Goal: Task Accomplishment & Management: Use online tool/utility

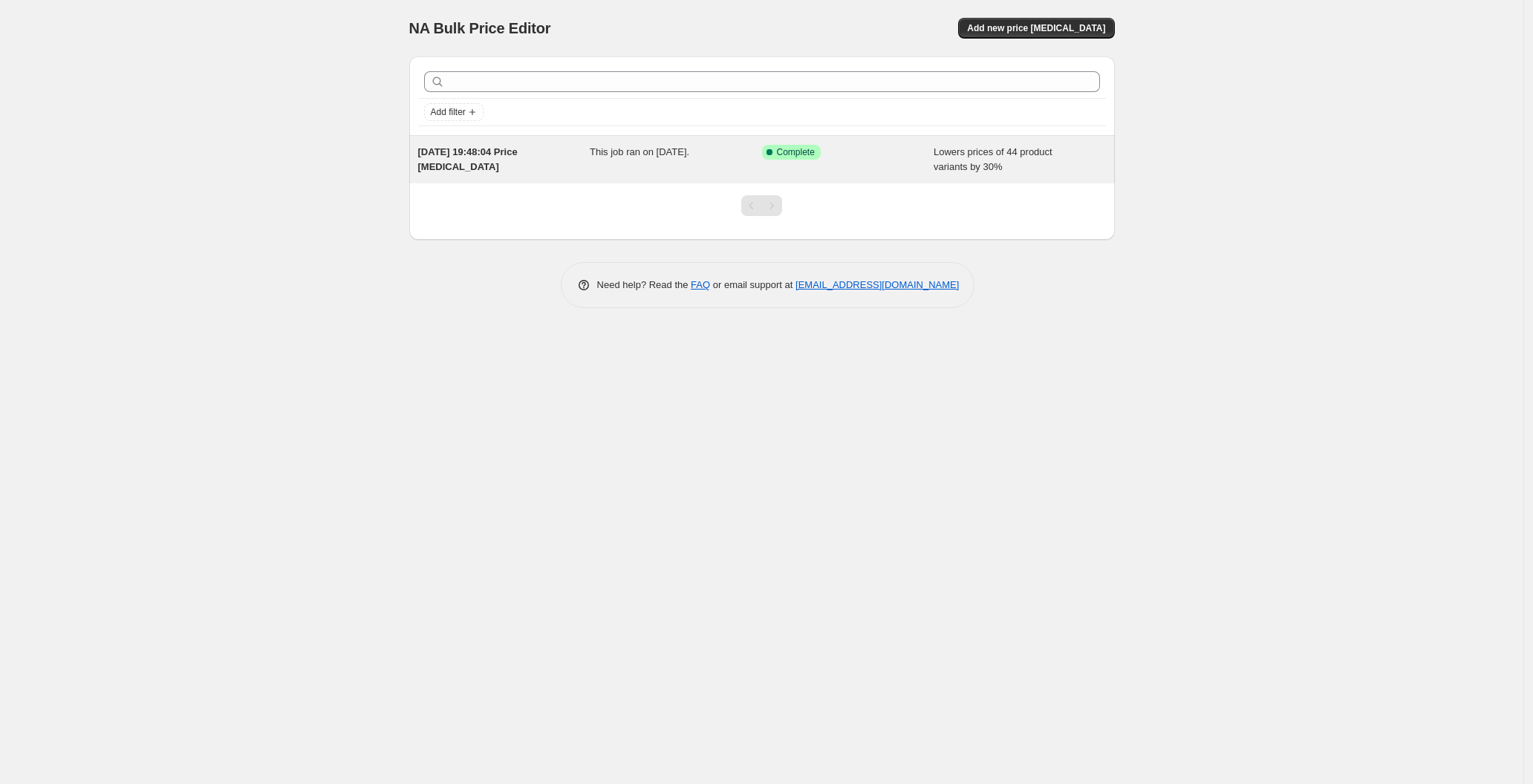
click at [737, 141] on div "[DATE] 19:48:04 Price [MEDICAL_DATA] This job ran on [DATE]. Success Complete C…" at bounding box center [762, 159] width 705 height 47
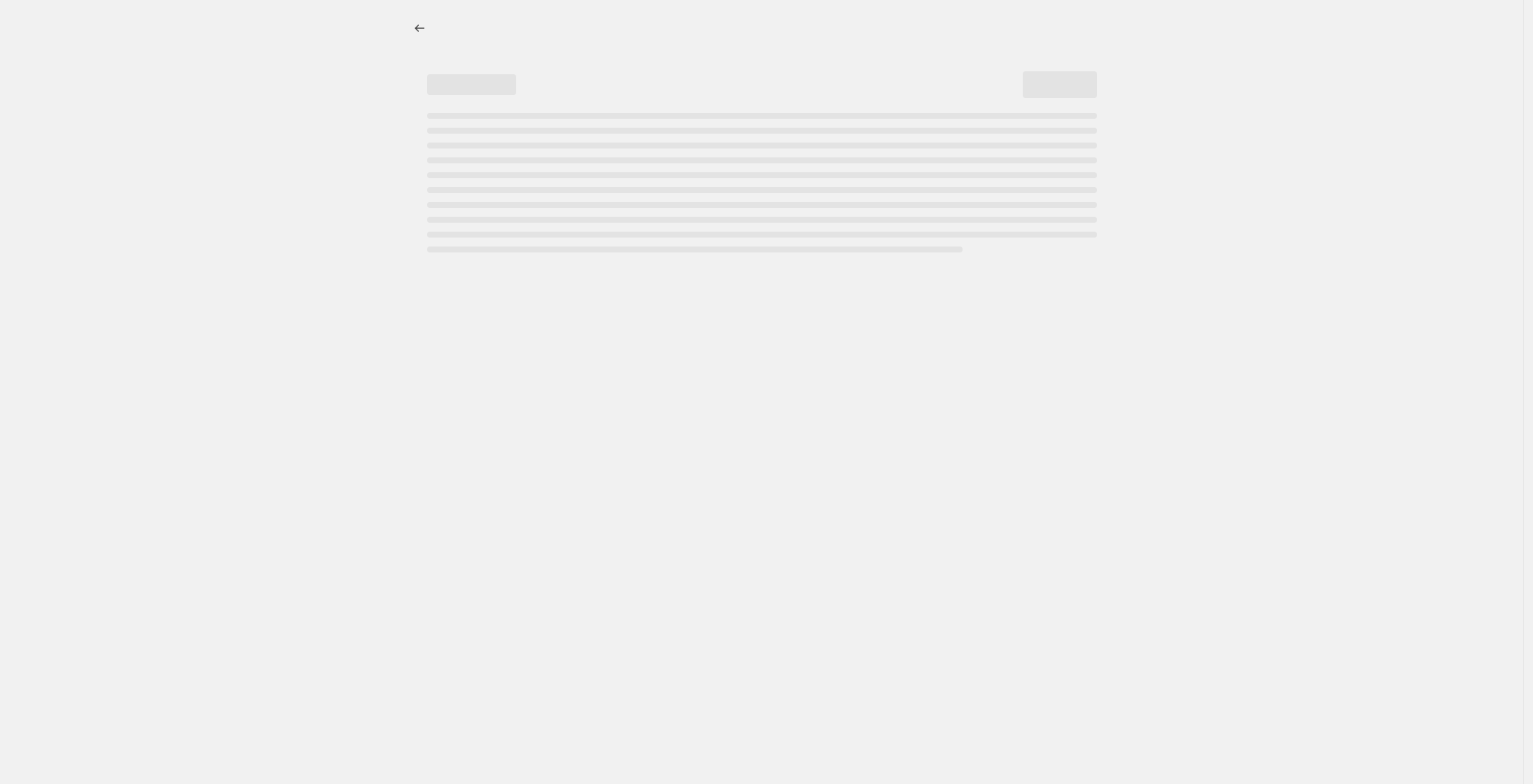
select select "percentage"
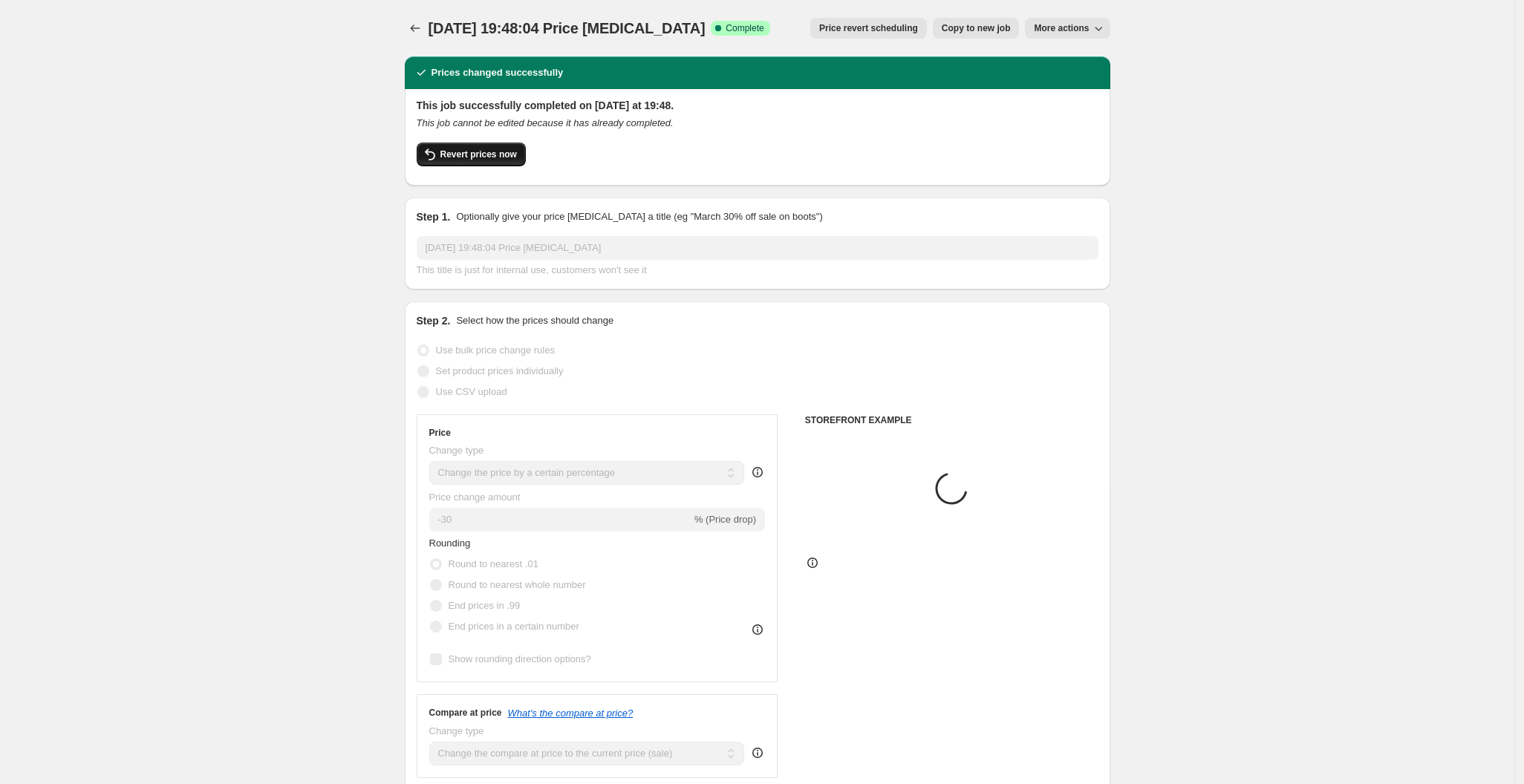
click at [458, 163] on div "Revert prices now" at bounding box center [758, 158] width 682 height 31
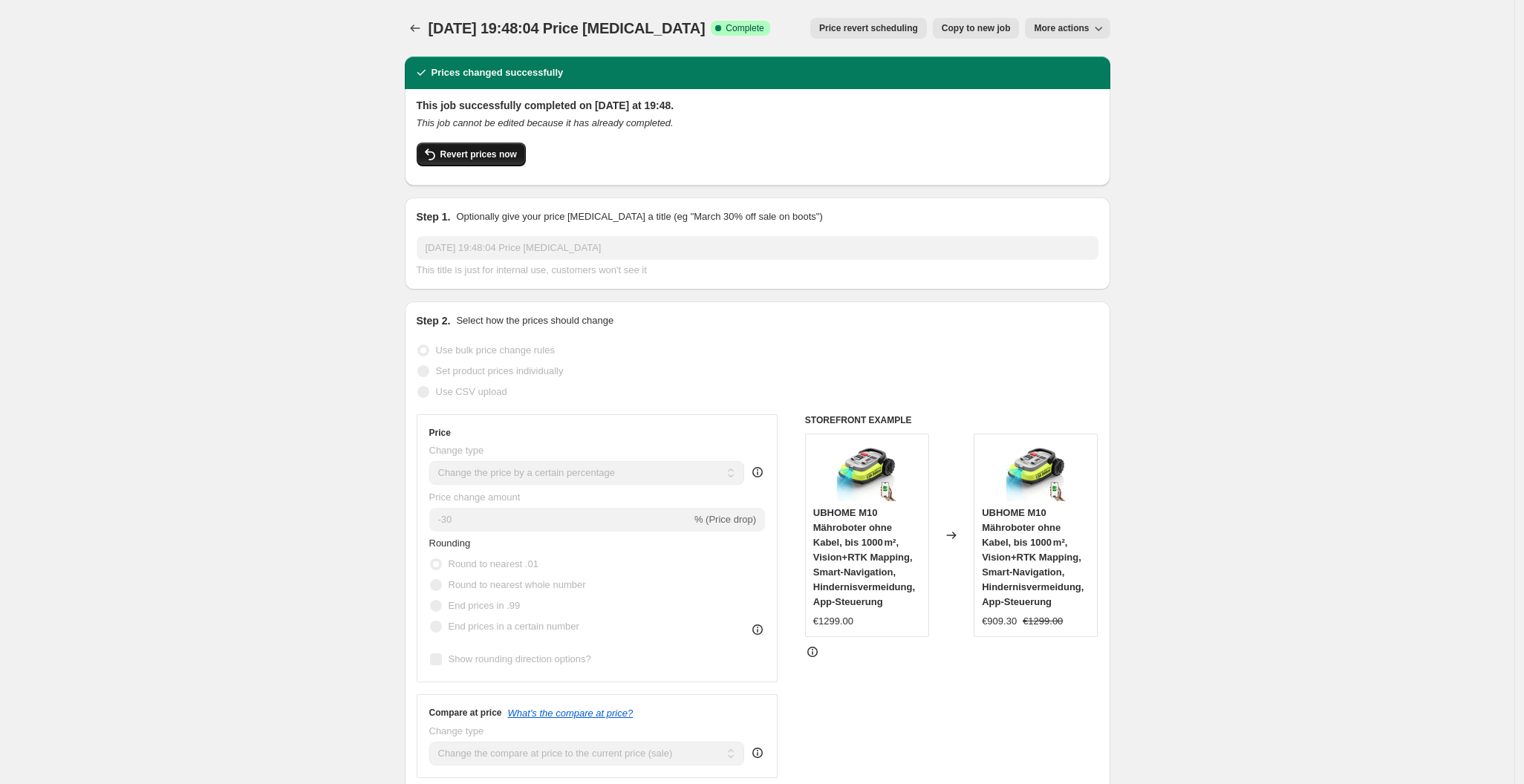
click at [459, 152] on span "Revert prices now" at bounding box center [478, 154] width 77 height 12
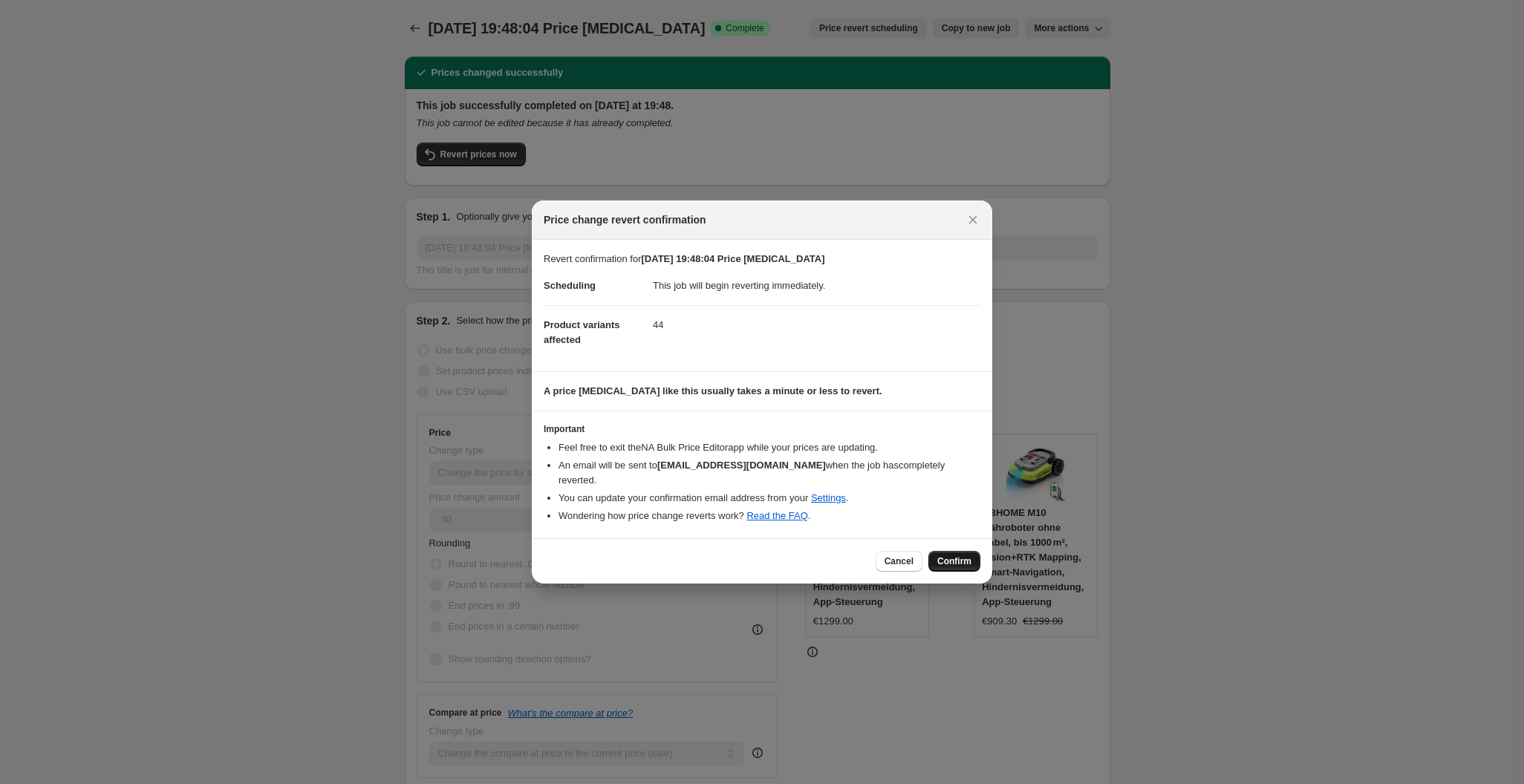
click at [961, 555] on span "Confirm" at bounding box center [955, 561] width 34 height 12
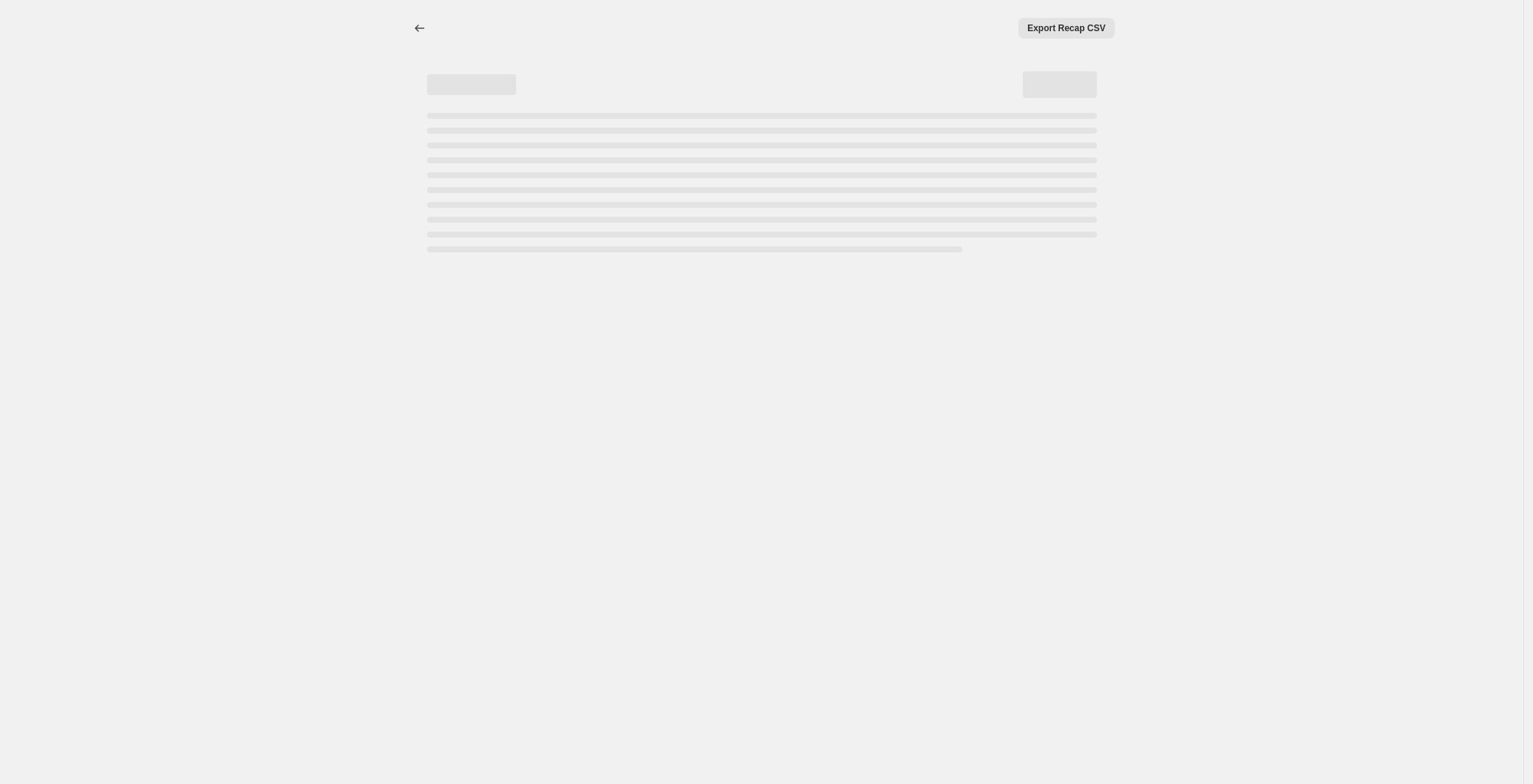
select select "percentage"
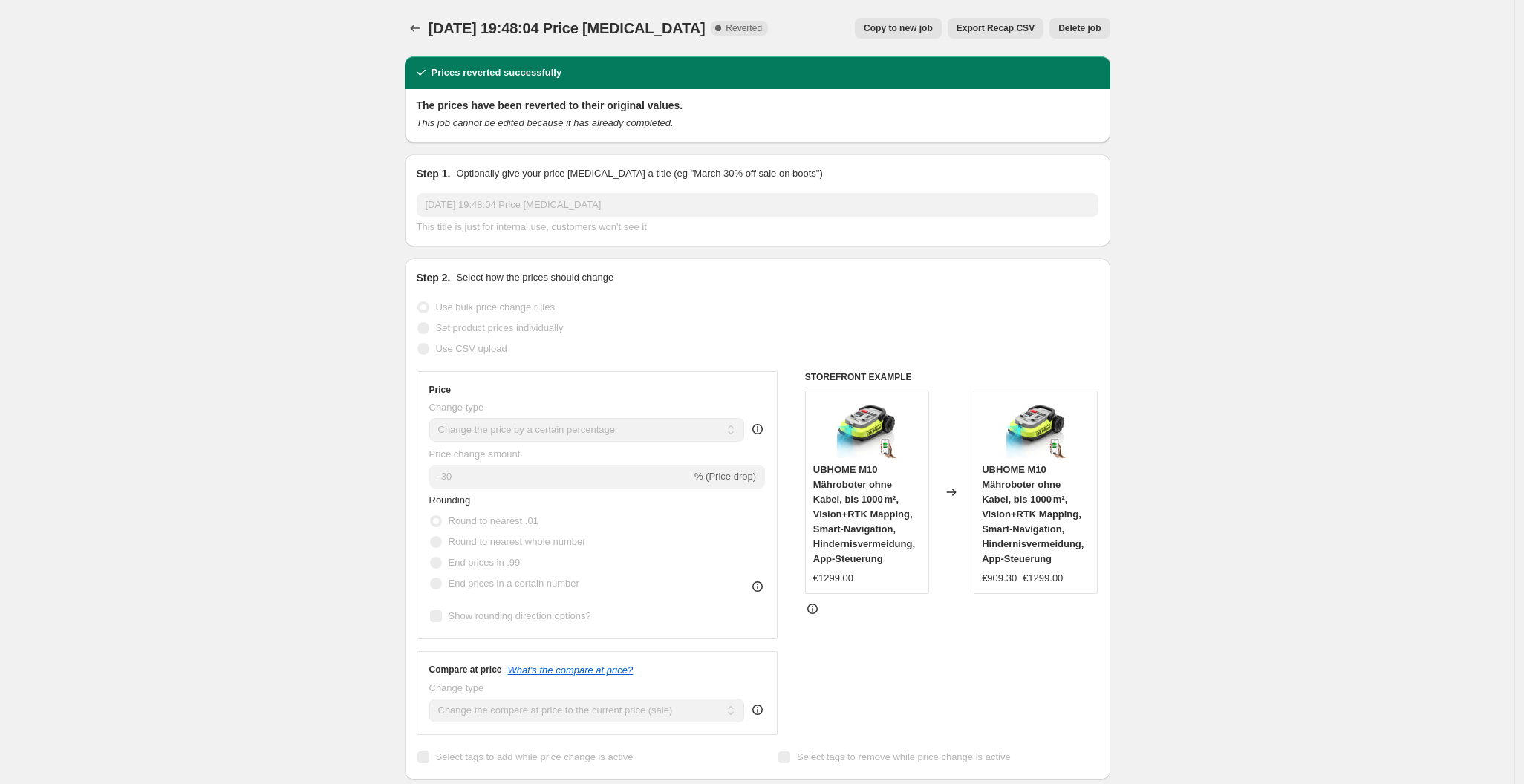
click at [1075, 30] on span "Delete job" at bounding box center [1079, 28] width 43 height 12
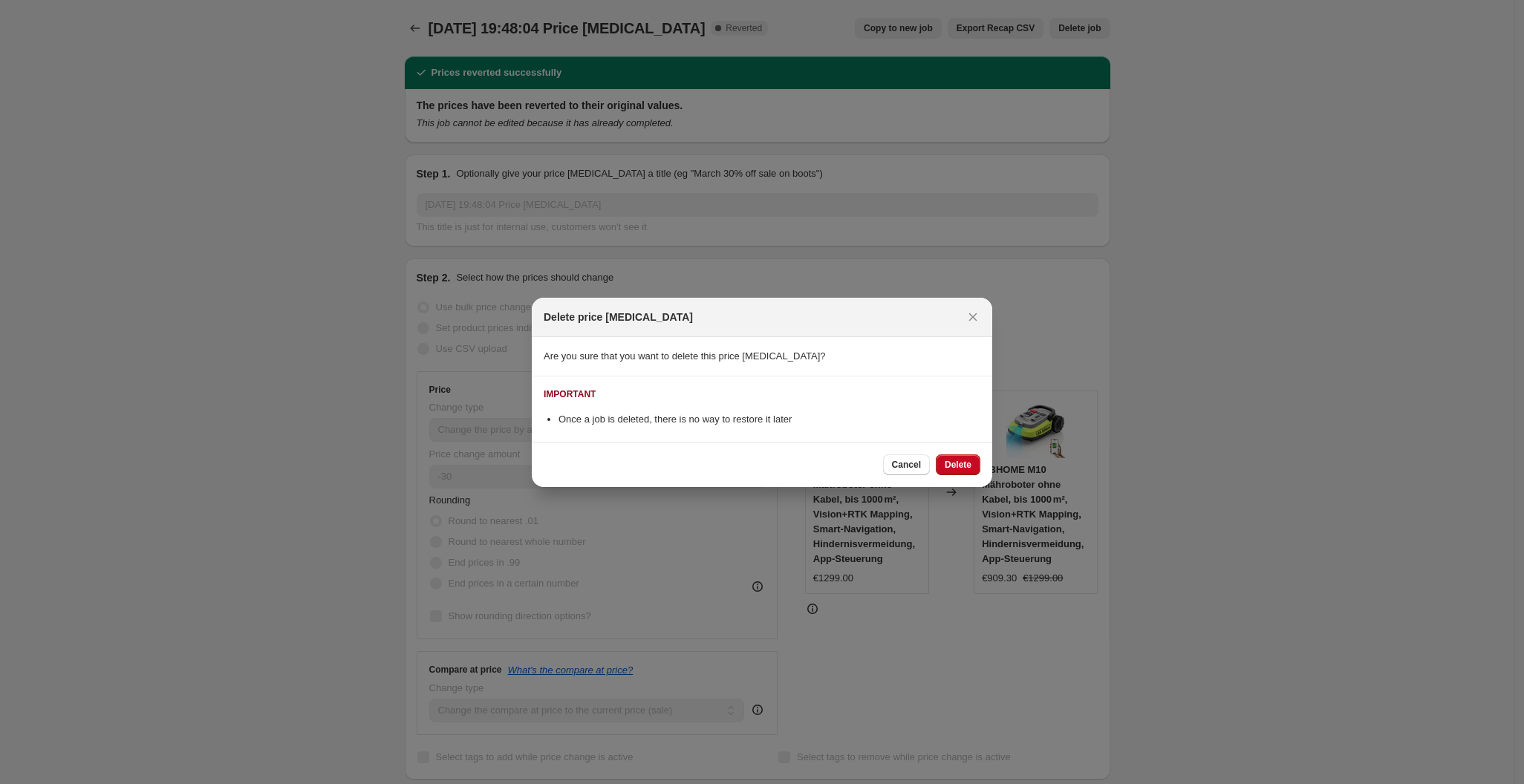
click at [983, 476] on div "Cancel Delete" at bounding box center [762, 464] width 460 height 45
click at [955, 469] on span "Delete" at bounding box center [958, 464] width 27 height 12
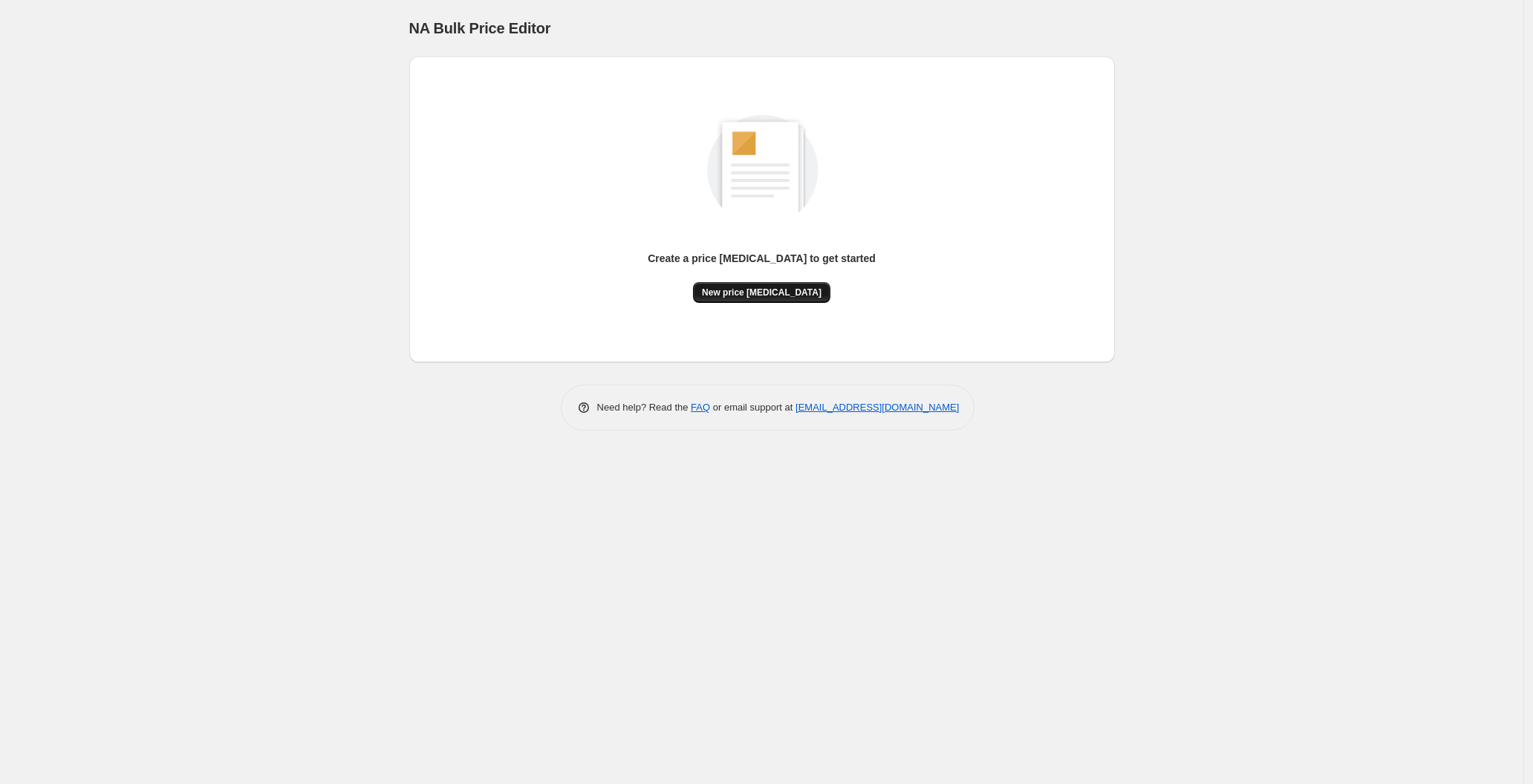
click at [735, 300] on button "New price [MEDICAL_DATA]" at bounding box center [761, 292] width 137 height 21
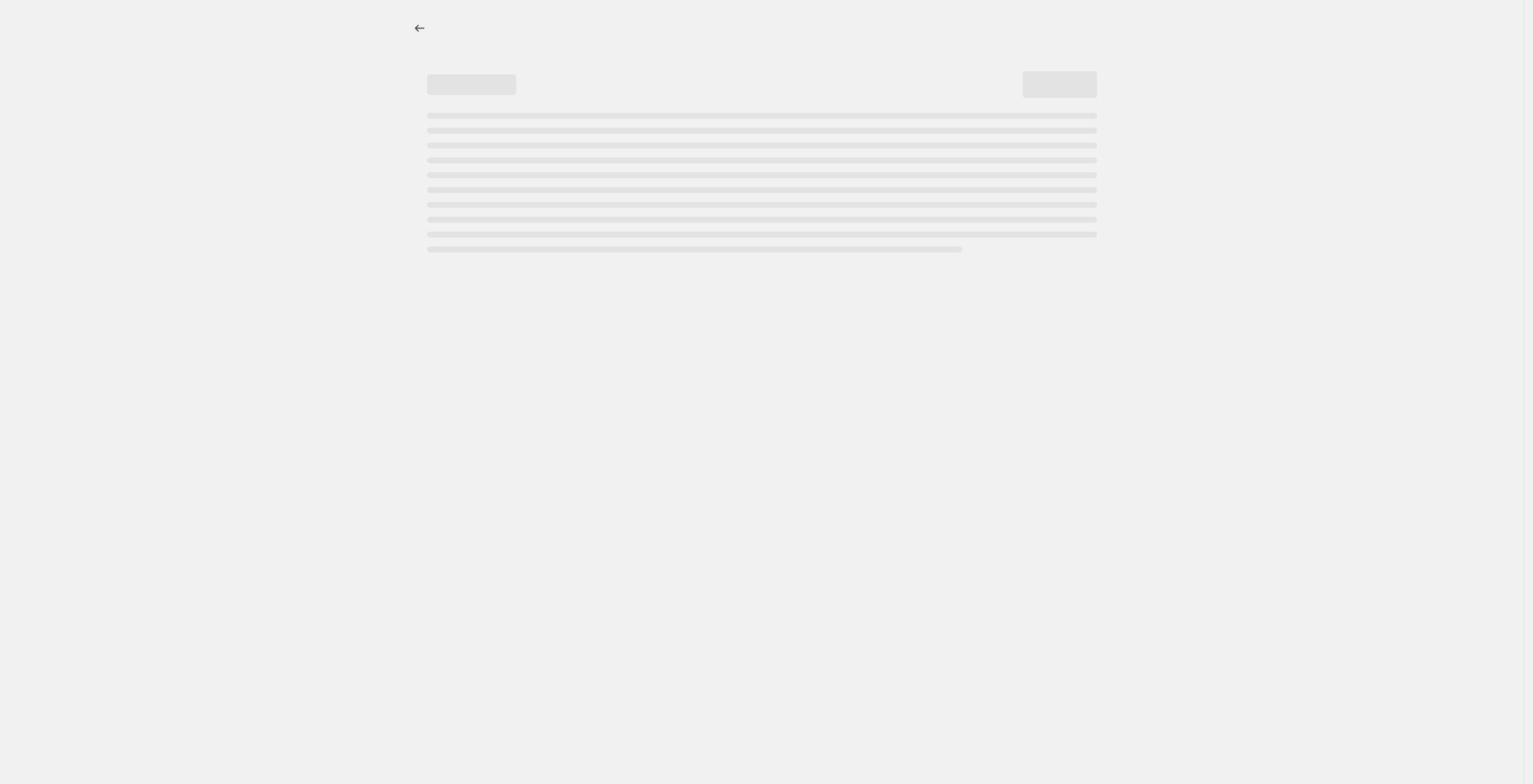
select select "percentage"
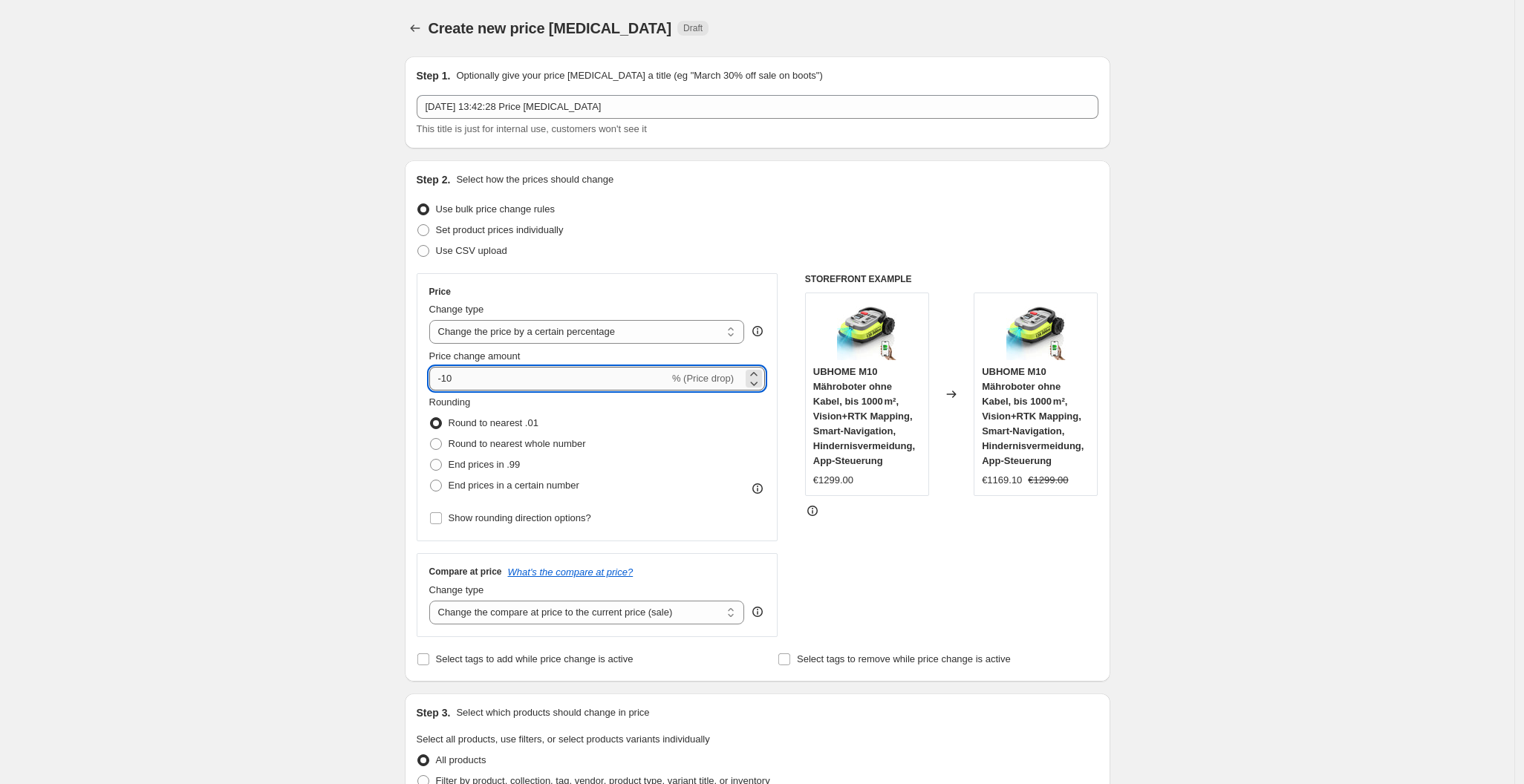
click at [441, 369] on input "-10" at bounding box center [549, 378] width 240 height 24
click at [460, 378] on input "-10" at bounding box center [549, 378] width 240 height 24
type input "-1"
type input "-25"
click at [652, 257] on div "Use CSV upload" at bounding box center [758, 251] width 682 height 21
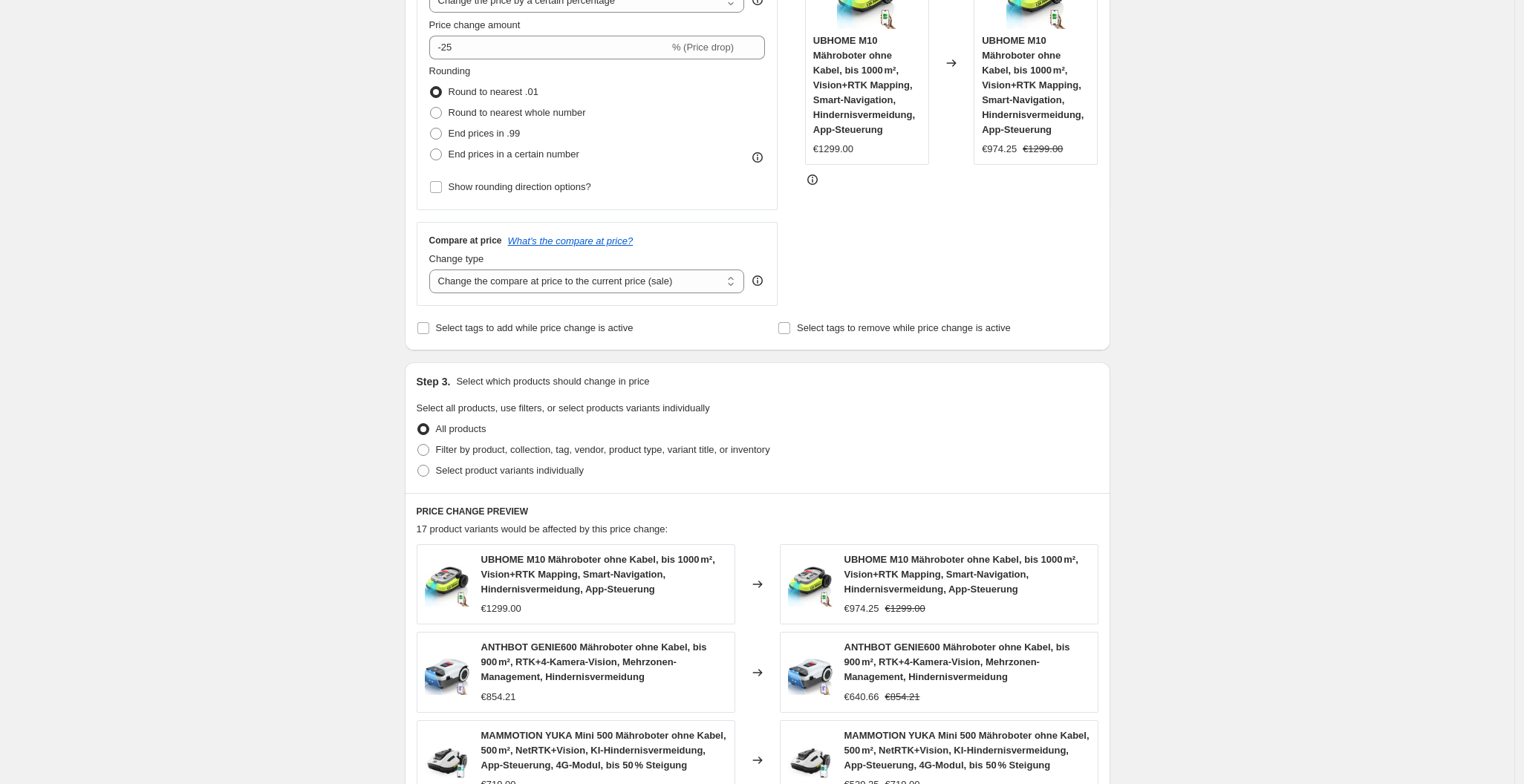
scroll to position [831, 0]
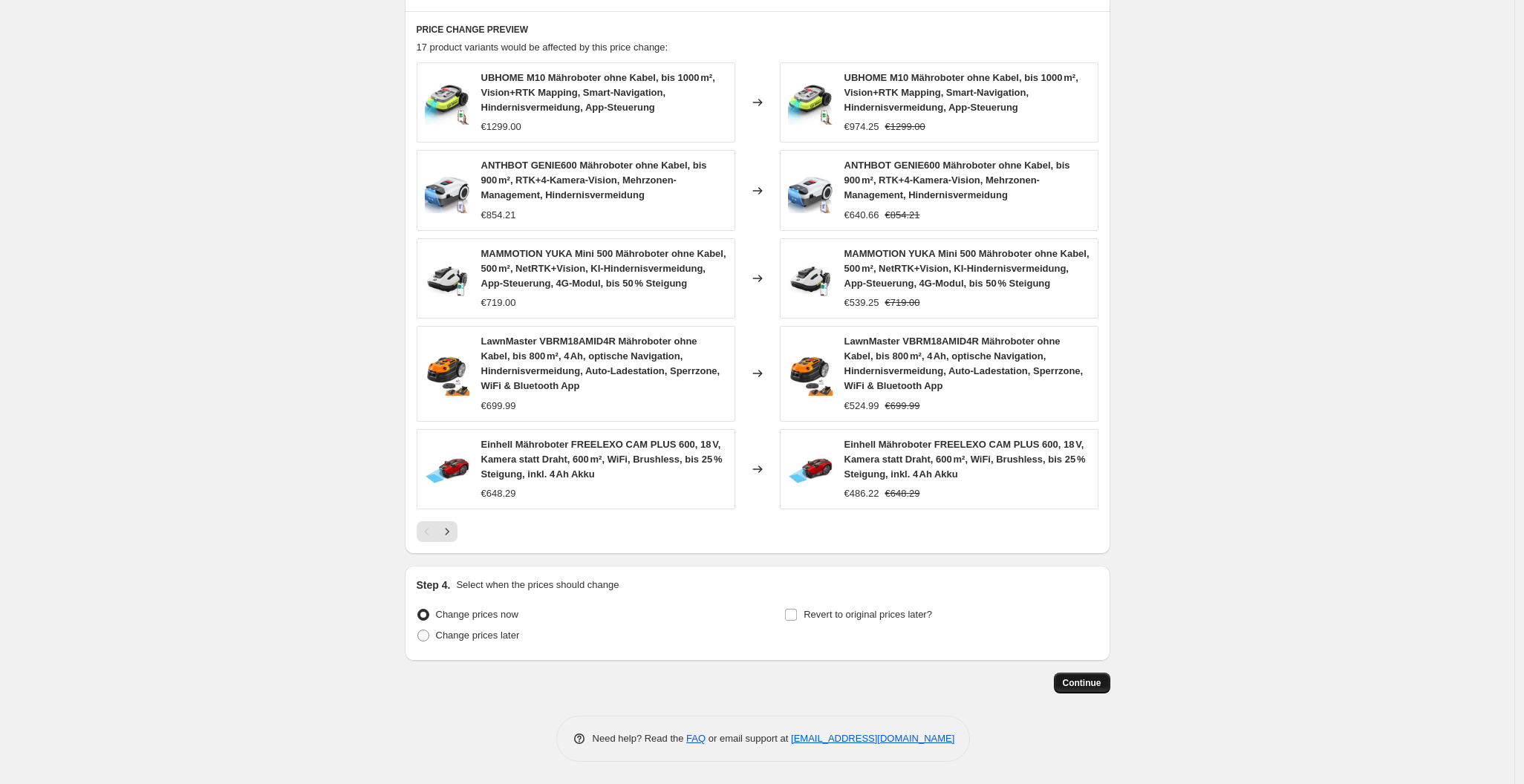
click at [1085, 689] on button "Continue" at bounding box center [1082, 683] width 57 height 21
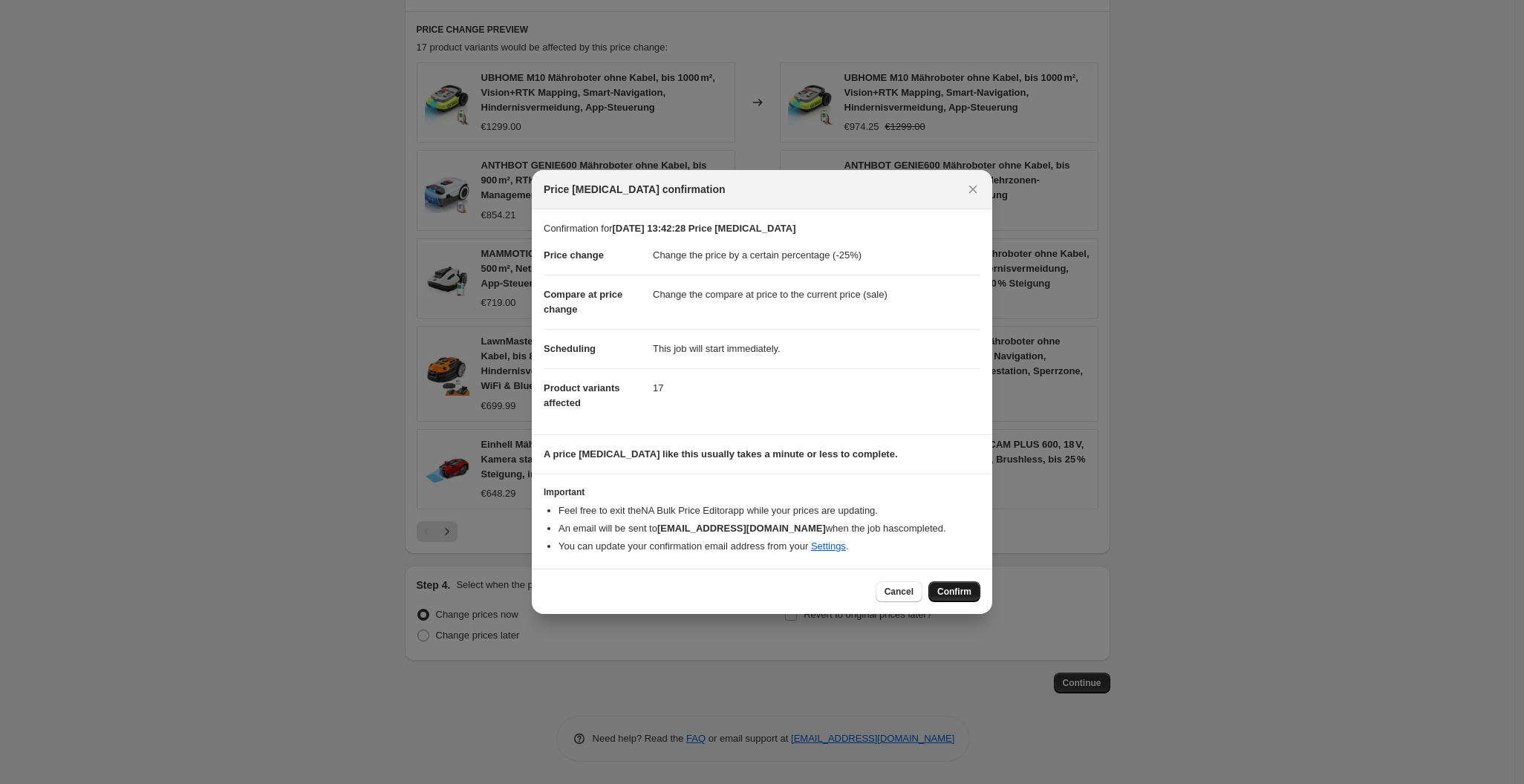
click at [954, 597] on span "Confirm" at bounding box center [955, 591] width 34 height 12
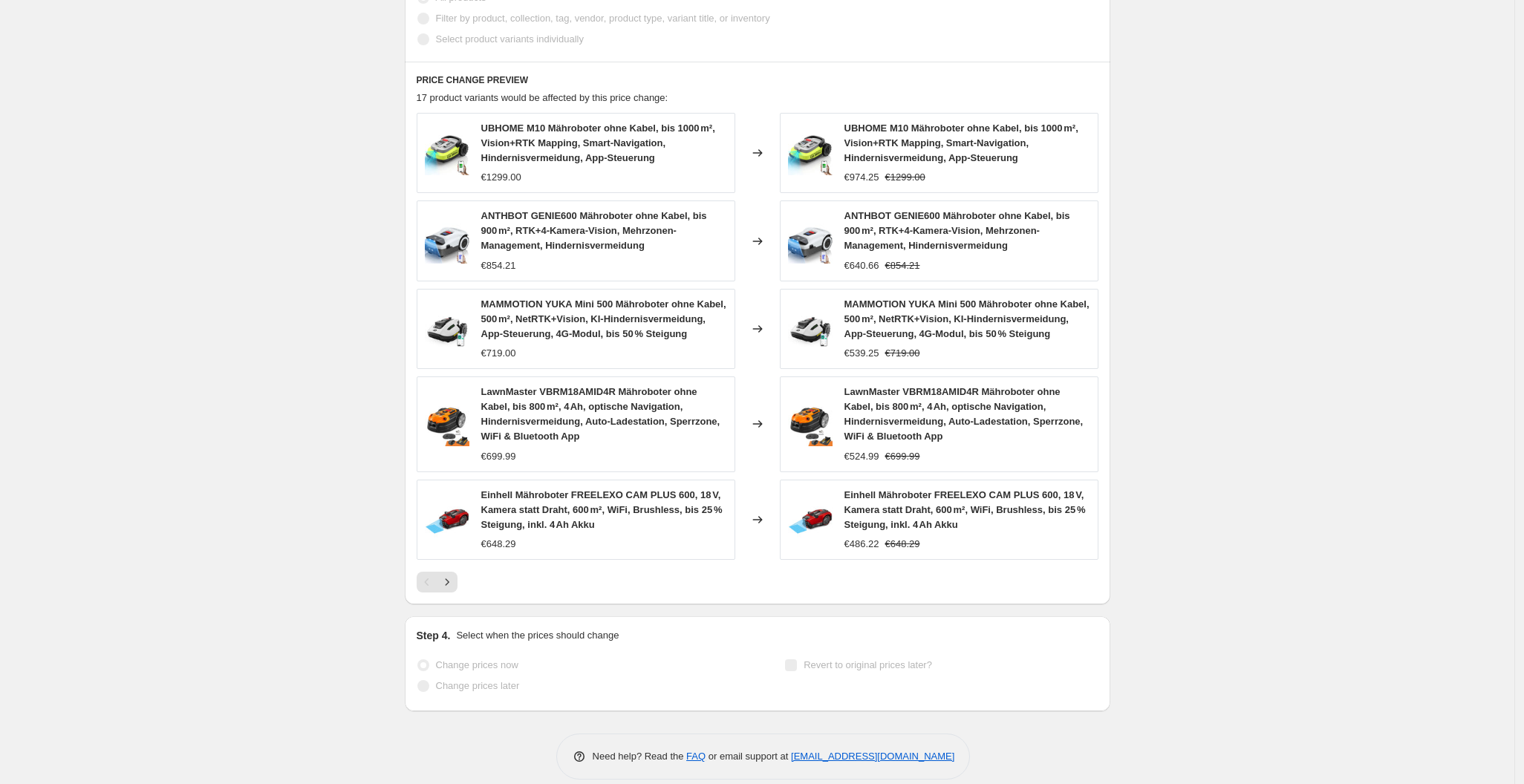
scroll to position [869, 0]
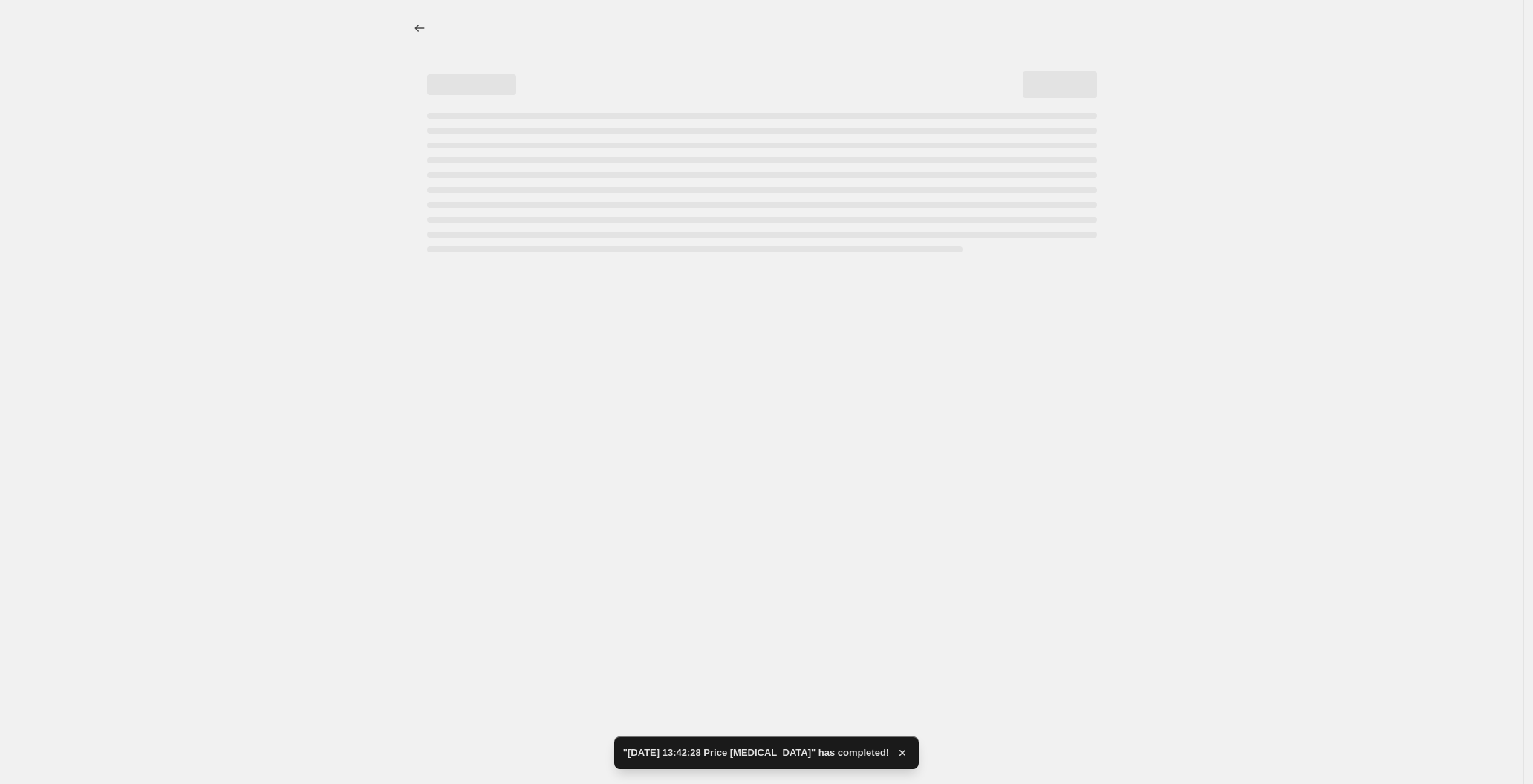
select select "percentage"
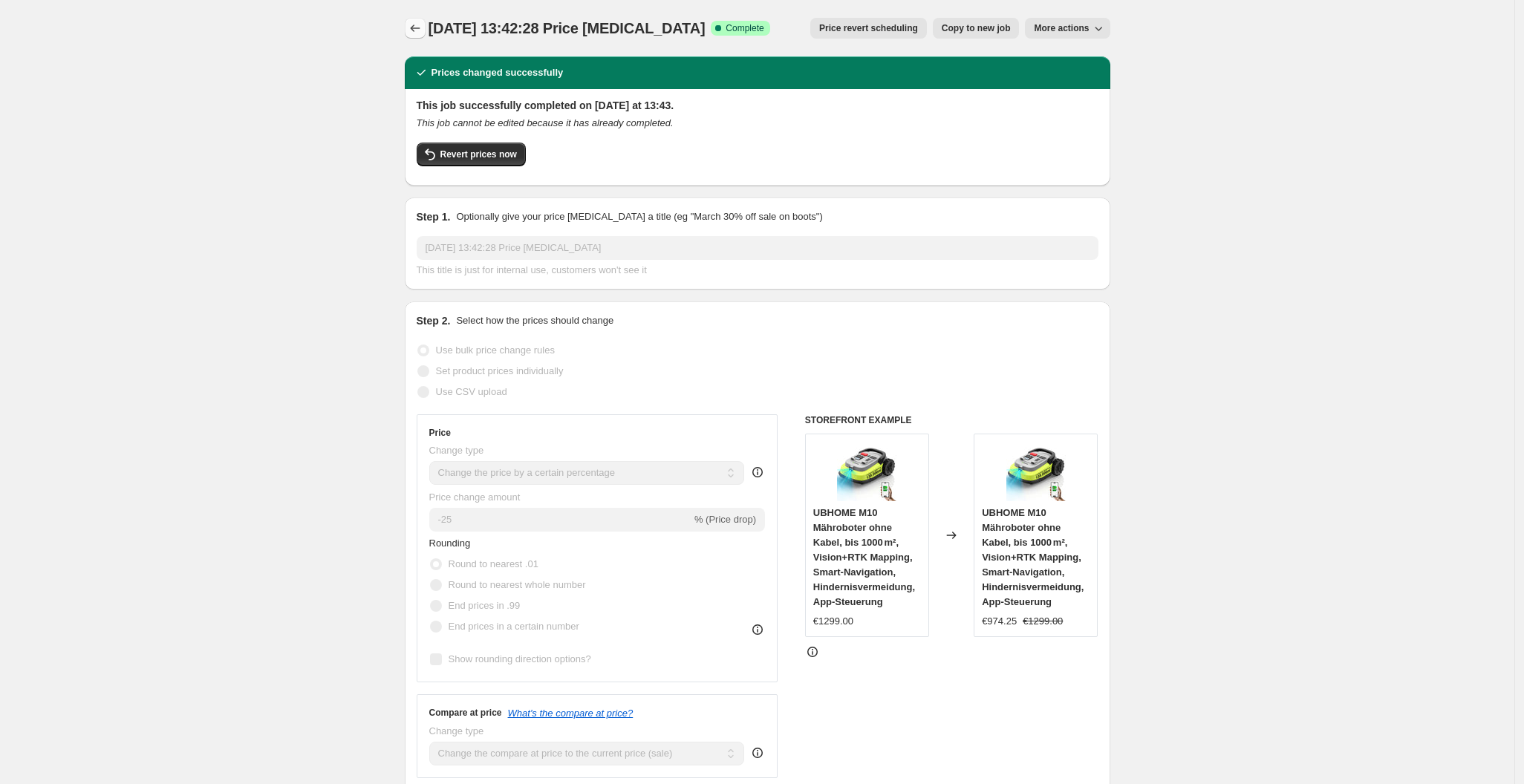
click at [418, 22] on button "Price change jobs" at bounding box center [415, 28] width 21 height 21
